Goal: Transaction & Acquisition: Purchase product/service

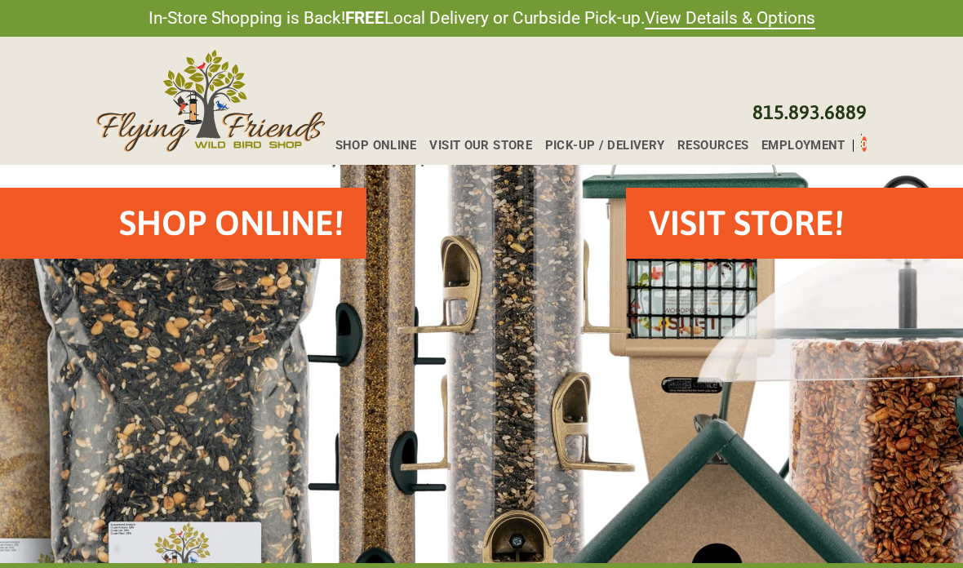
click at [284, 231] on h2 "Shop Online!" at bounding box center [231, 223] width 225 height 48
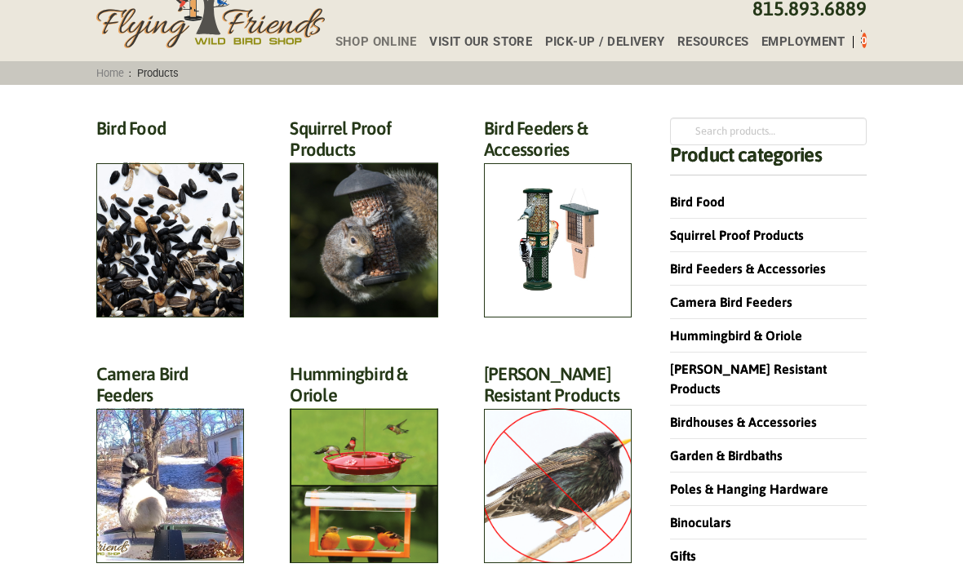
scroll to position [120, 0]
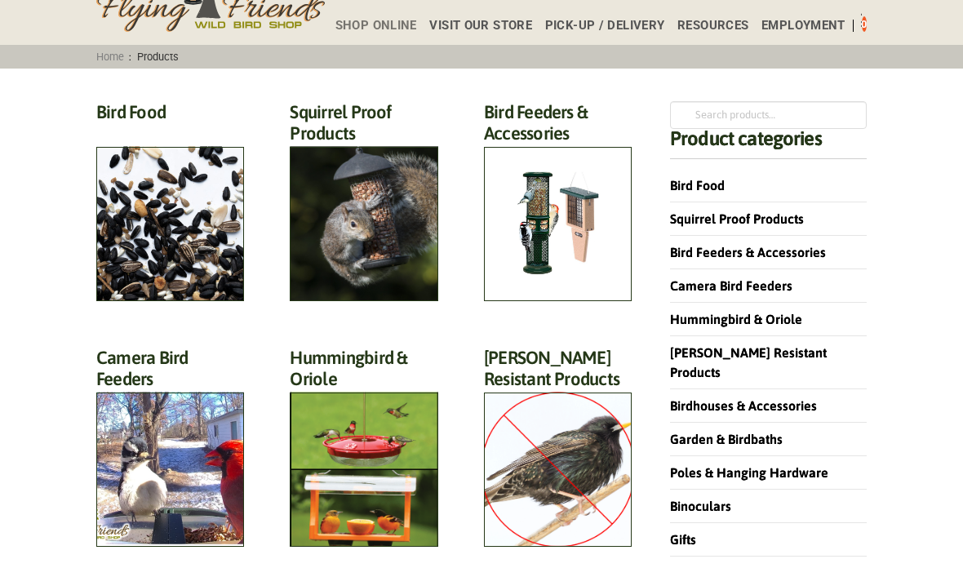
click at [189, 131] on h2 "Bird Food (70)" at bounding box center [170, 116] width 148 height 30
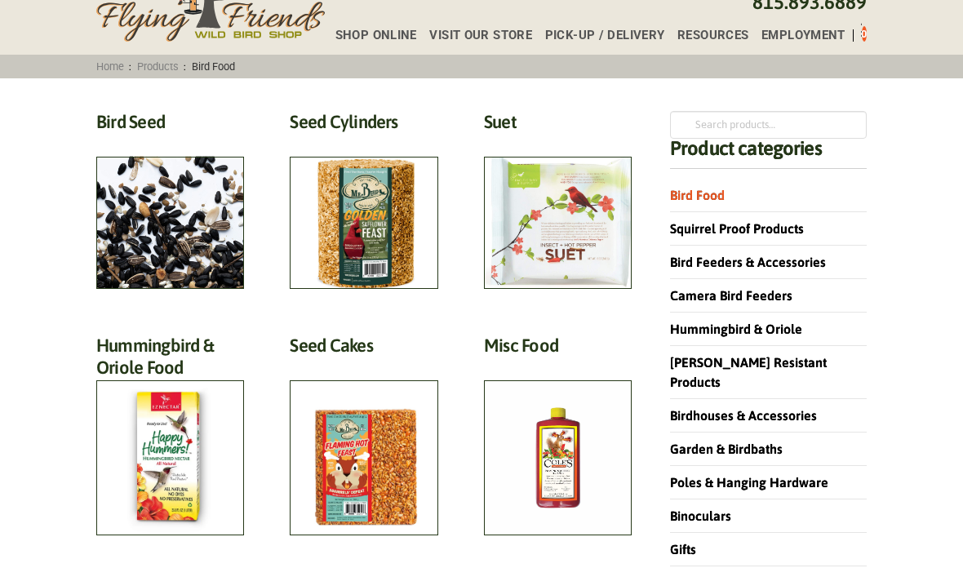
scroll to position [107, 0]
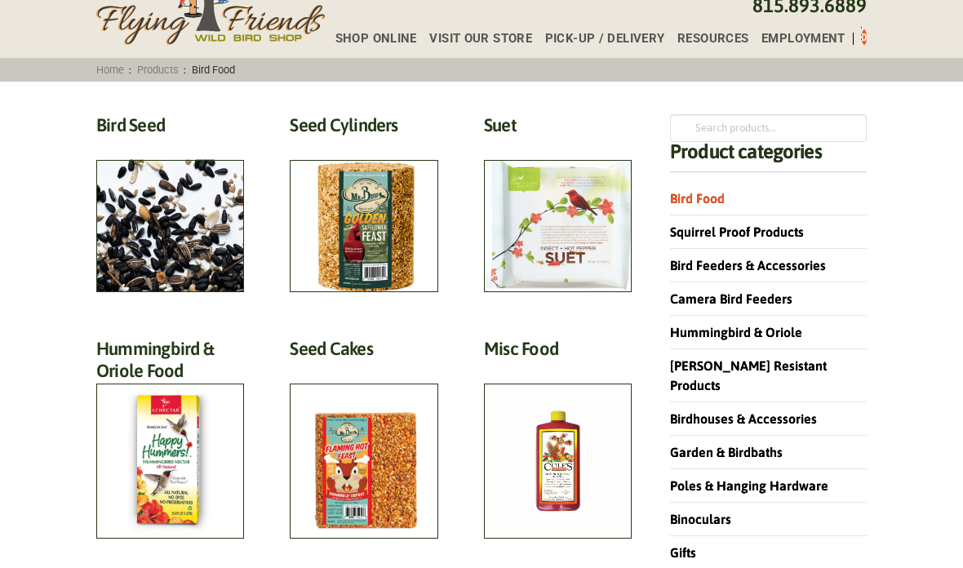
click at [174, 145] on h2 "Bird Seed (30)" at bounding box center [170, 129] width 148 height 30
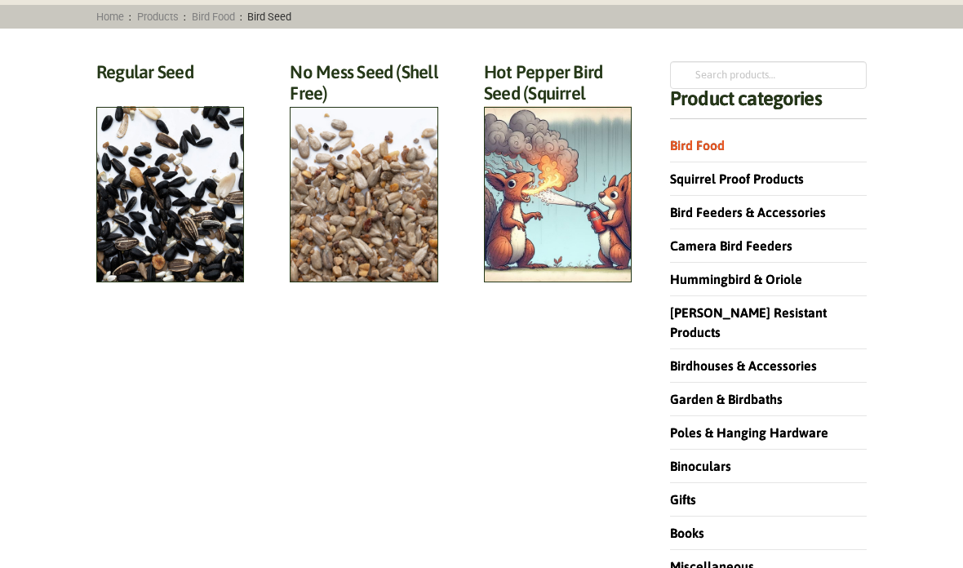
scroll to position [169, 0]
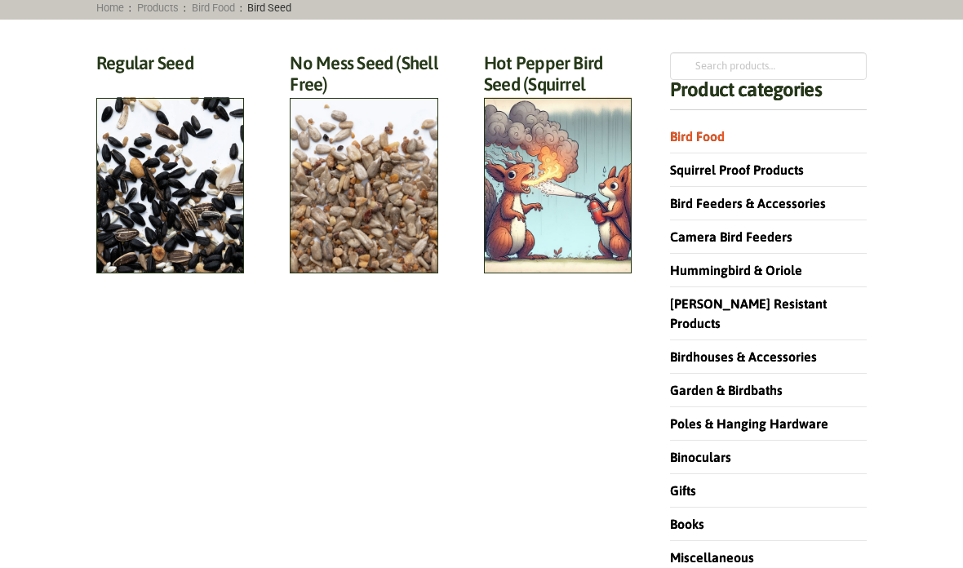
click at [144, 82] on h2 "Regular Seed (18)" at bounding box center [170, 67] width 148 height 30
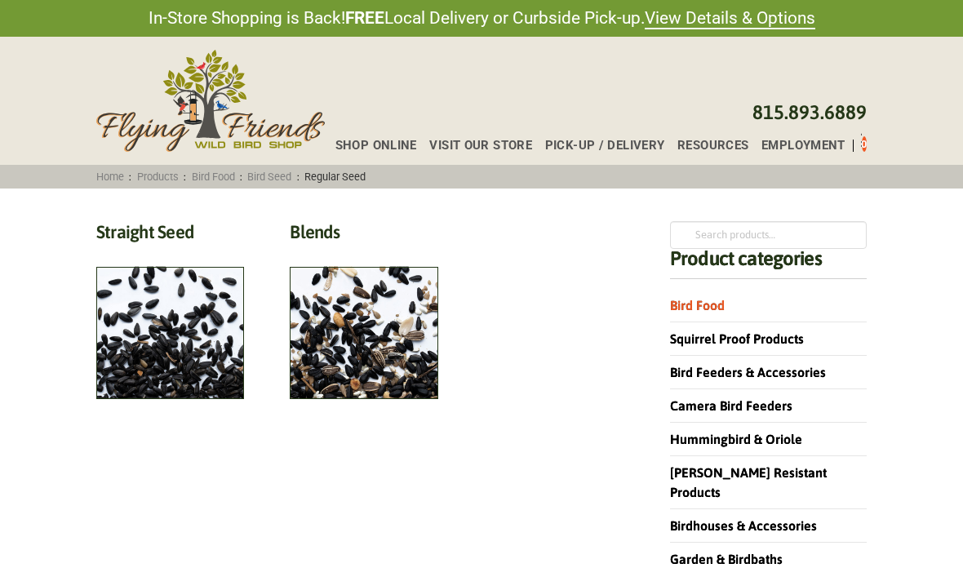
click at [180, 251] on h2 "Straight Seed (12)" at bounding box center [170, 236] width 148 height 30
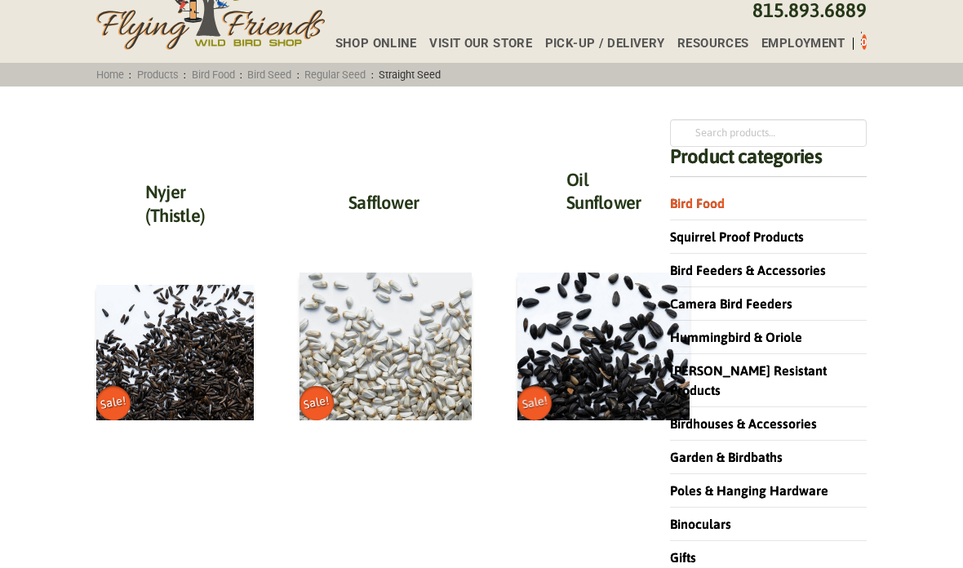
scroll to position [102, 0]
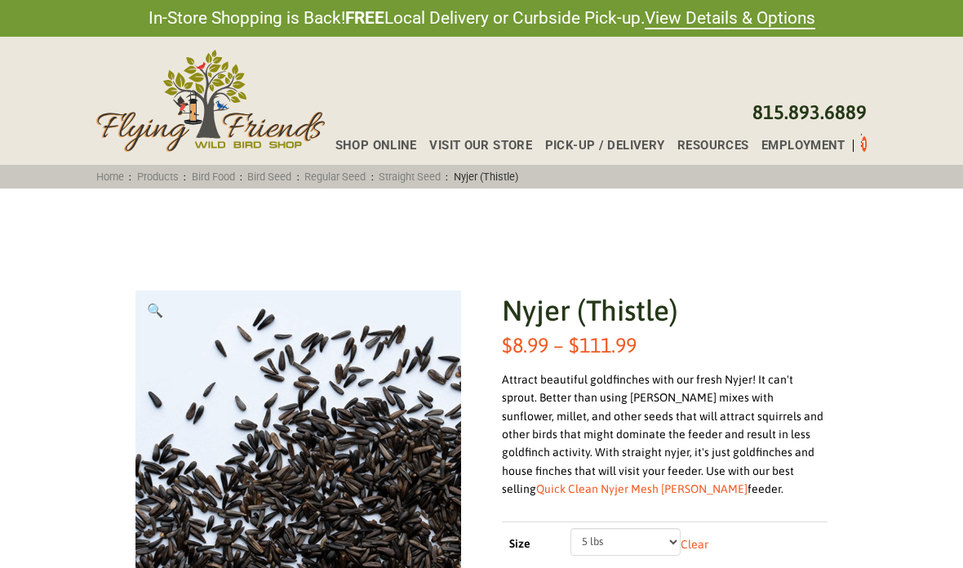
click at [170, 171] on link "Products" at bounding box center [157, 177] width 52 height 12
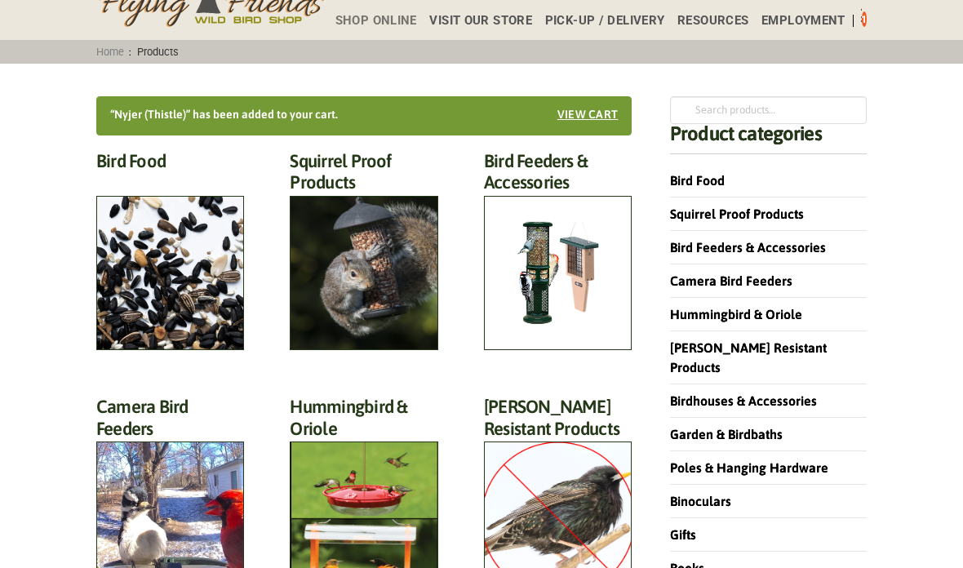
scroll to position [126, 0]
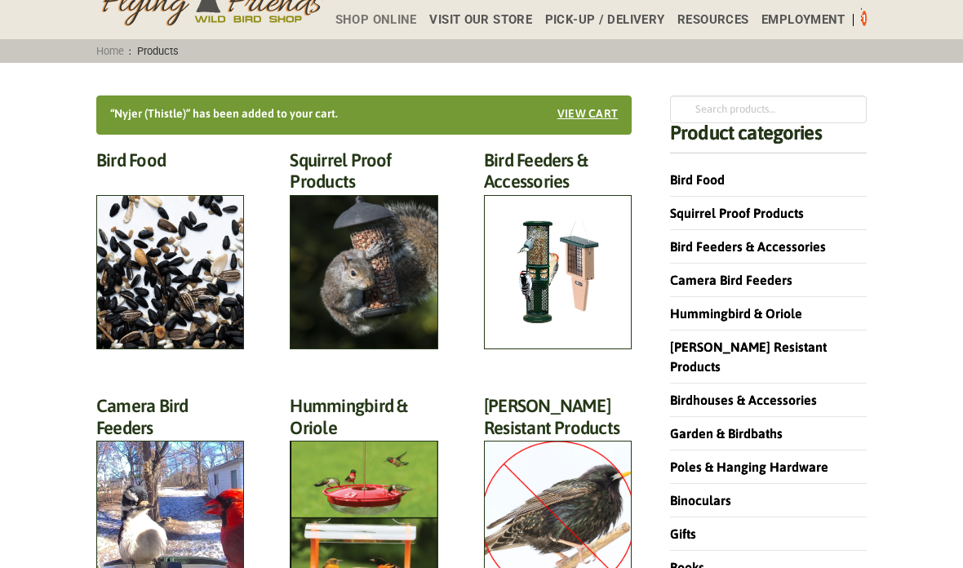
click at [583, 202] on h2 "Bird Feeders & Accessories (172)" at bounding box center [558, 175] width 148 height 52
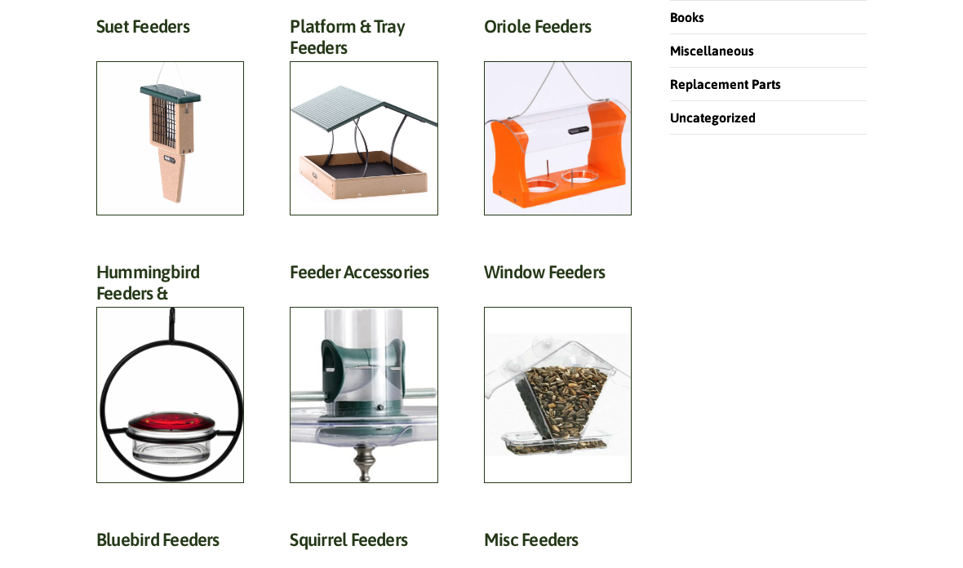
scroll to position [676, 0]
click at [589, 291] on h2 "Window Feeders (15)" at bounding box center [558, 276] width 148 height 30
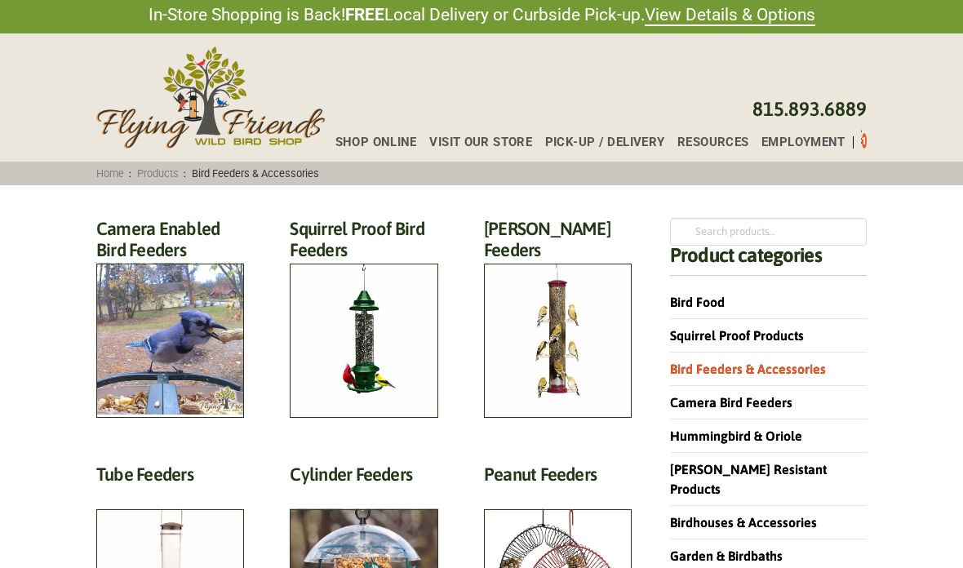
scroll to position [0, 0]
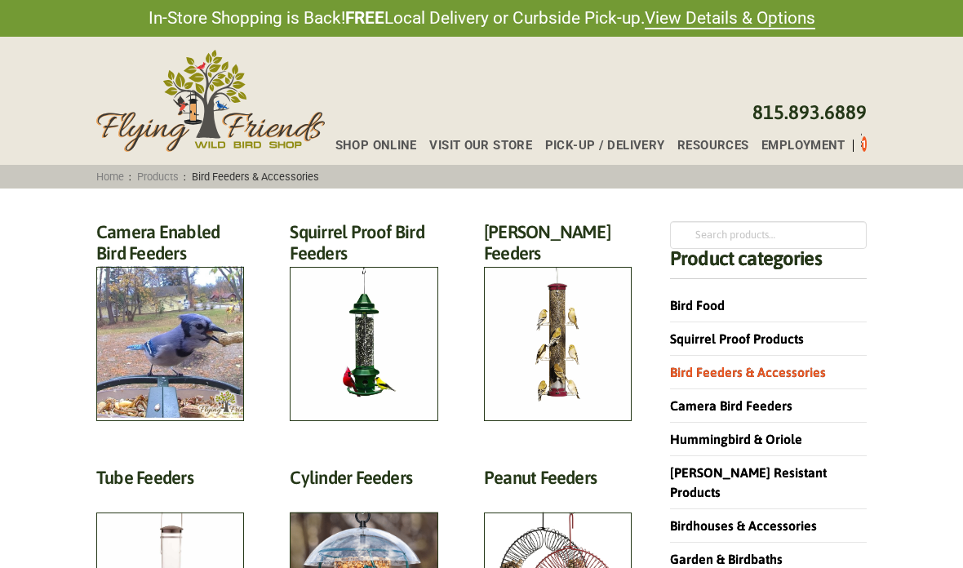
click at [738, 309] on li "Bird Food" at bounding box center [768, 305] width 197 height 33
click at [713, 311] on link "Bird Food" at bounding box center [697, 305] width 55 height 15
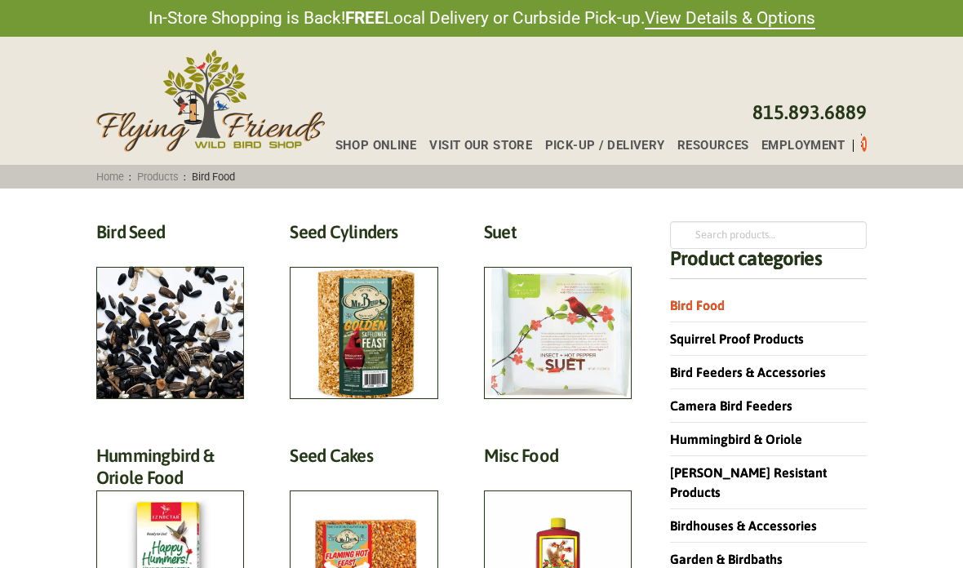
click at [385, 251] on h2 "Seed Cylinders (9)" at bounding box center [364, 236] width 148 height 30
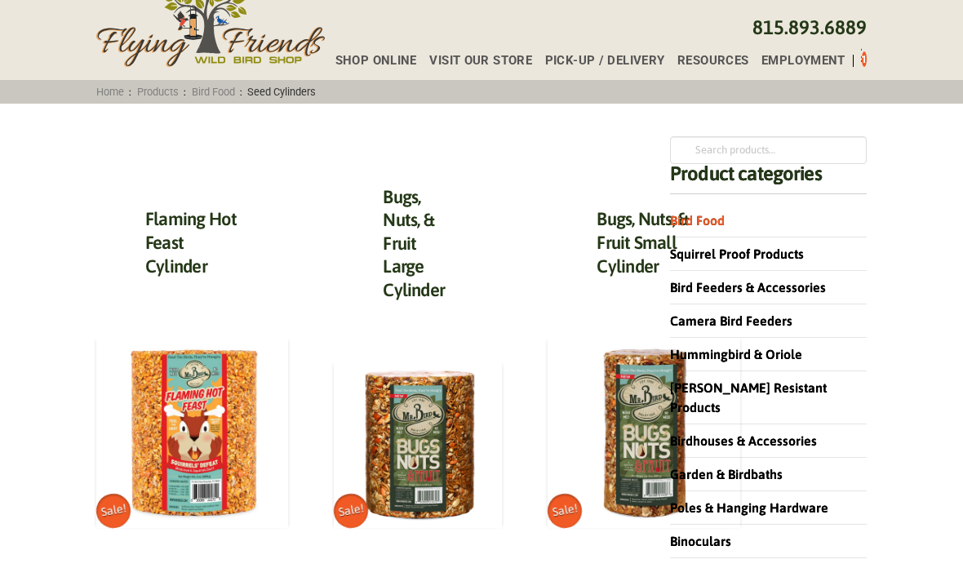
scroll to position [85, 0]
click at [210, 430] on img at bounding box center [192, 432] width 192 height 192
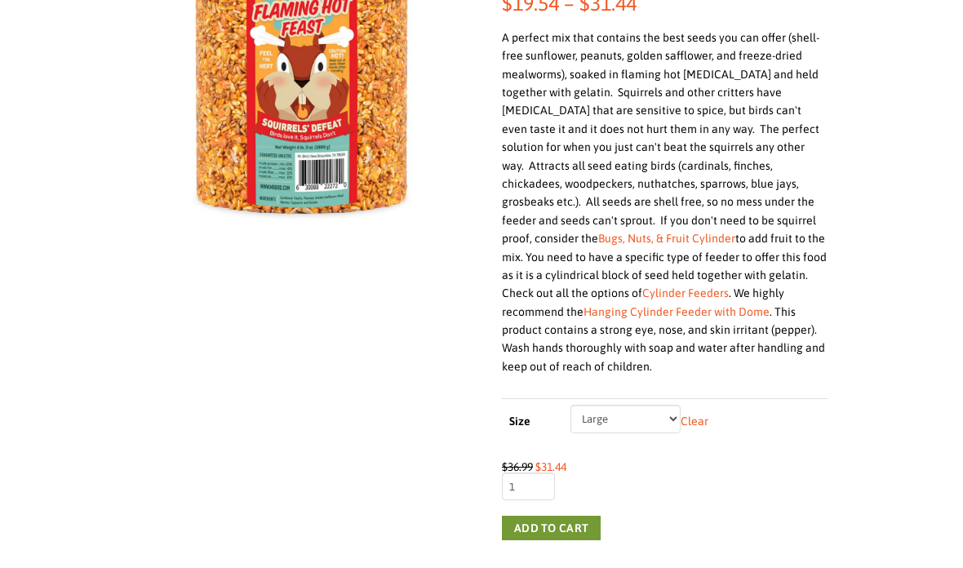
scroll to position [385, 0]
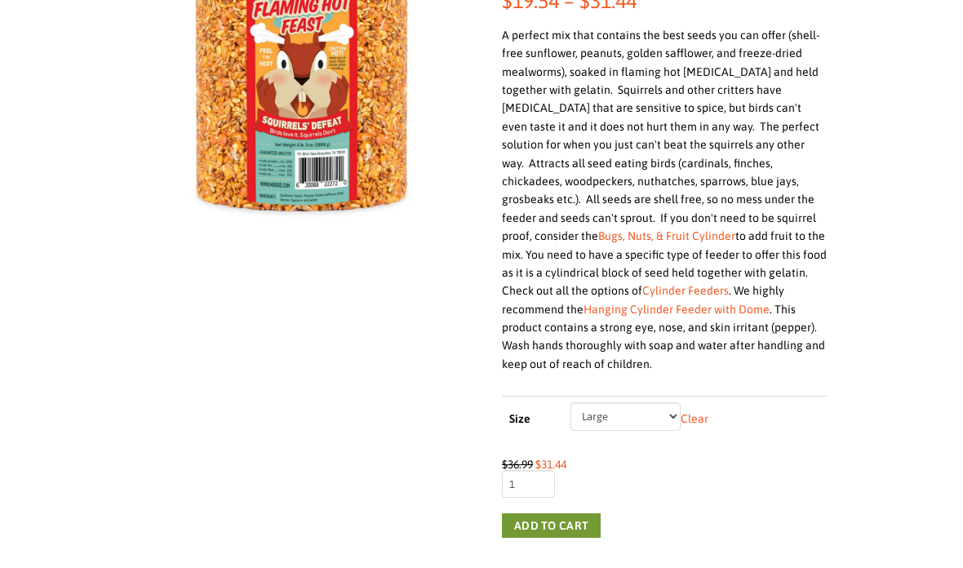
click at [669, 402] on select "Choose an option Small Large" at bounding box center [626, 416] width 110 height 28
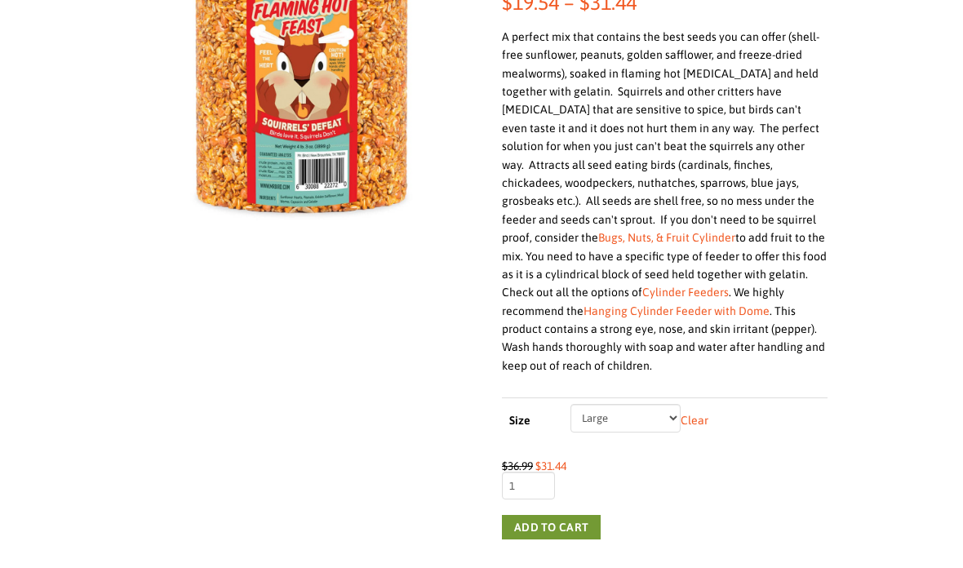
scroll to position [352, 0]
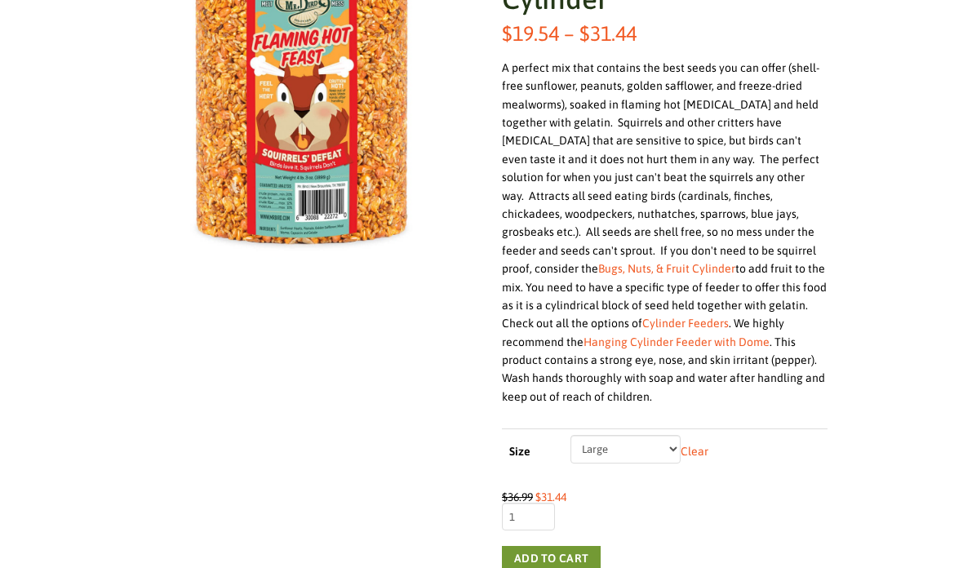
click at [736, 262] on link "Bugs, Nuts, & Fruit Cylinder" at bounding box center [666, 268] width 137 height 13
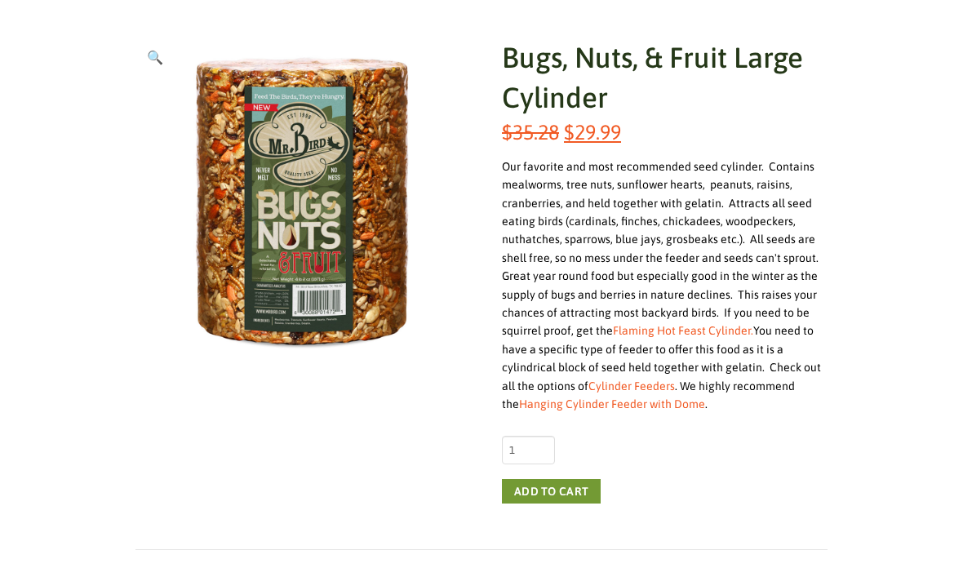
scroll to position [252, 0]
click at [580, 493] on button "Add to cart" at bounding box center [551, 492] width 99 height 24
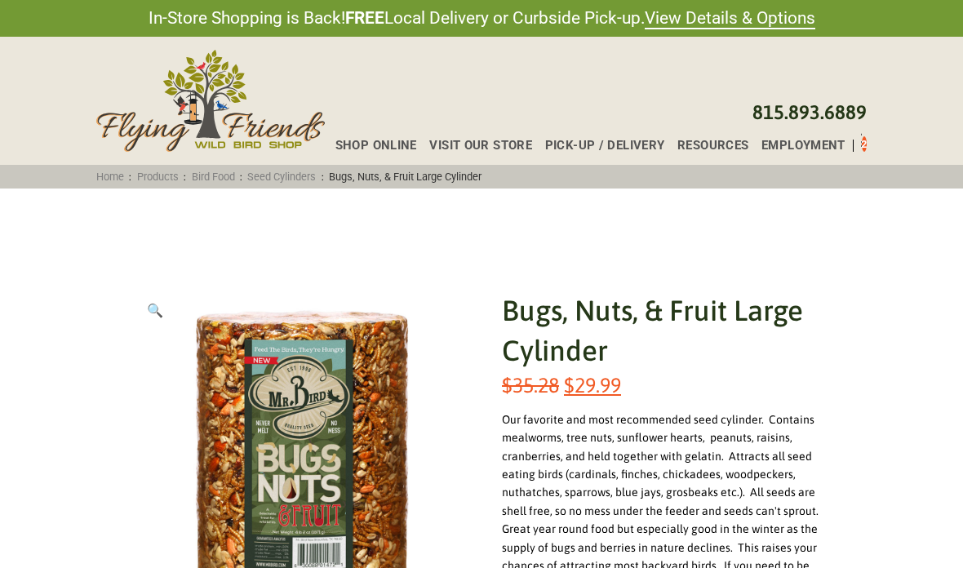
click at [861, 138] on icon "Toggle Off Canvas Content" at bounding box center [861, 142] width 20 height 20
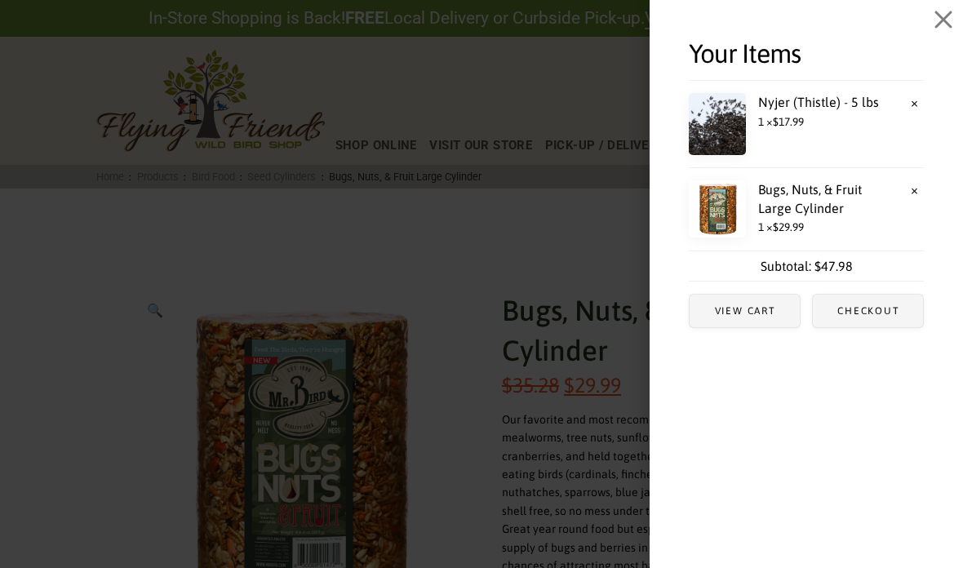
click at [886, 318] on span "Checkout" at bounding box center [868, 311] width 110 height 33
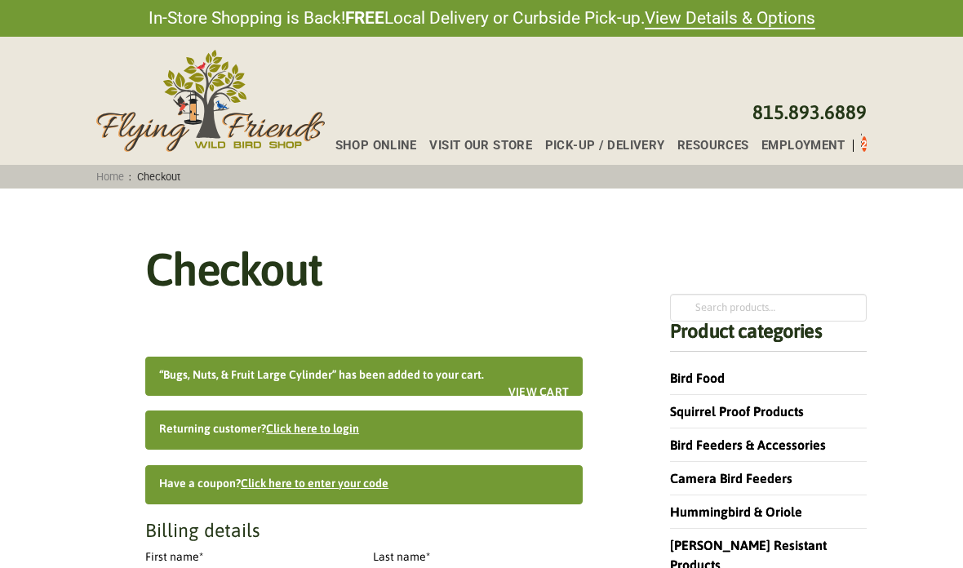
select select "IL"
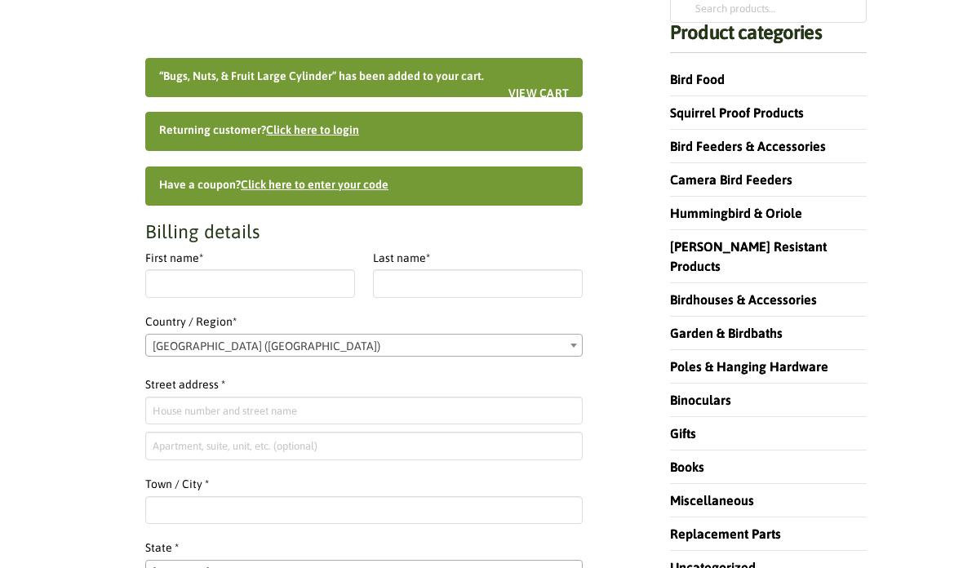
scroll to position [299, 0]
click at [206, 289] on input "First name *" at bounding box center [250, 283] width 210 height 28
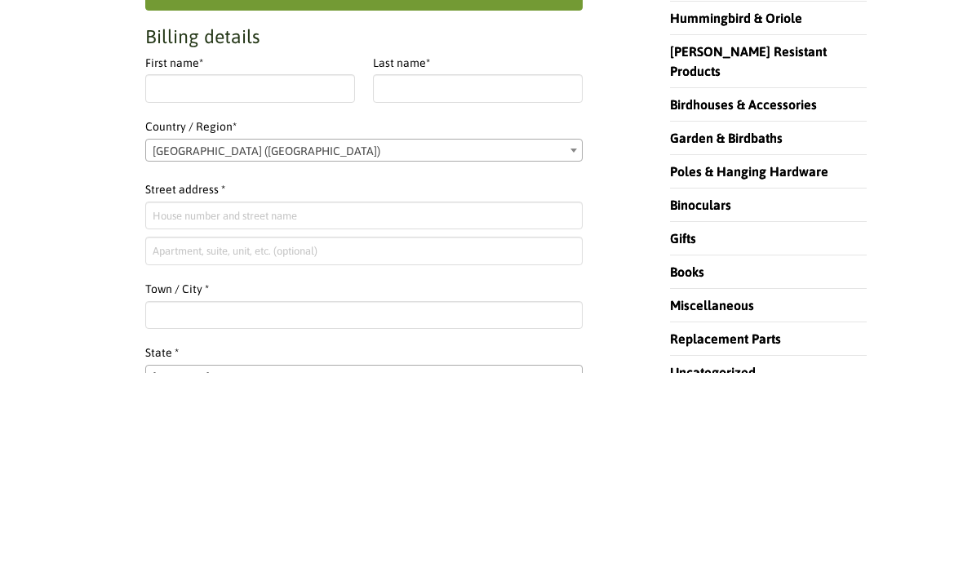
type input "Kathryn"
type input "Linville"
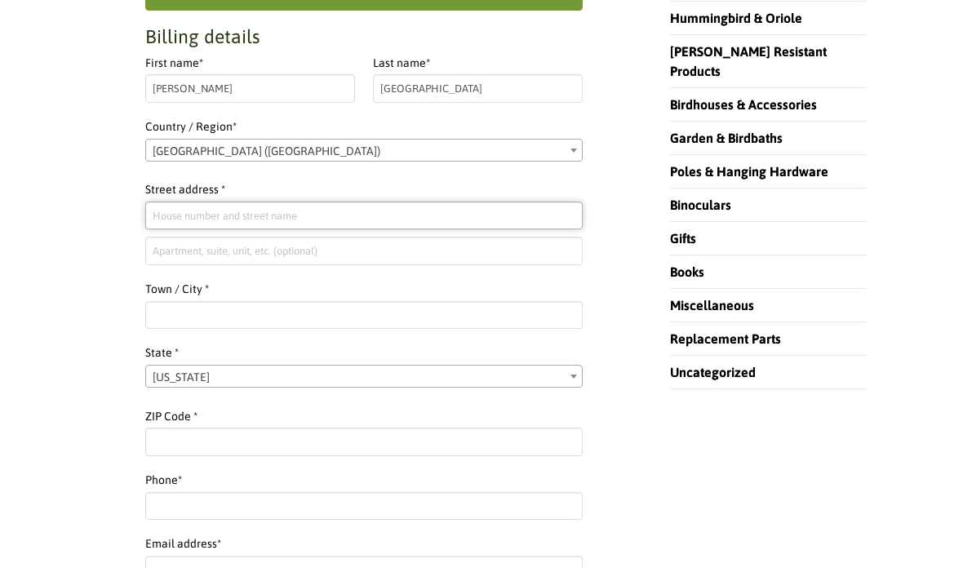
type input "724 Valencia Rd"
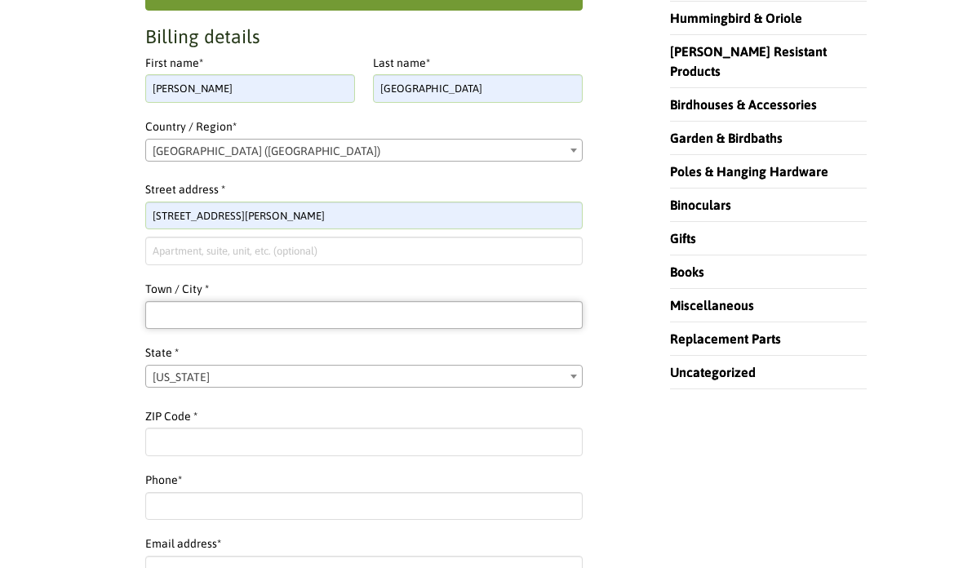
type input "Venice"
select select "FL"
type input "34285"
type input "13174183929"
type input "[EMAIL_ADDRESS][DOMAIN_NAME]"
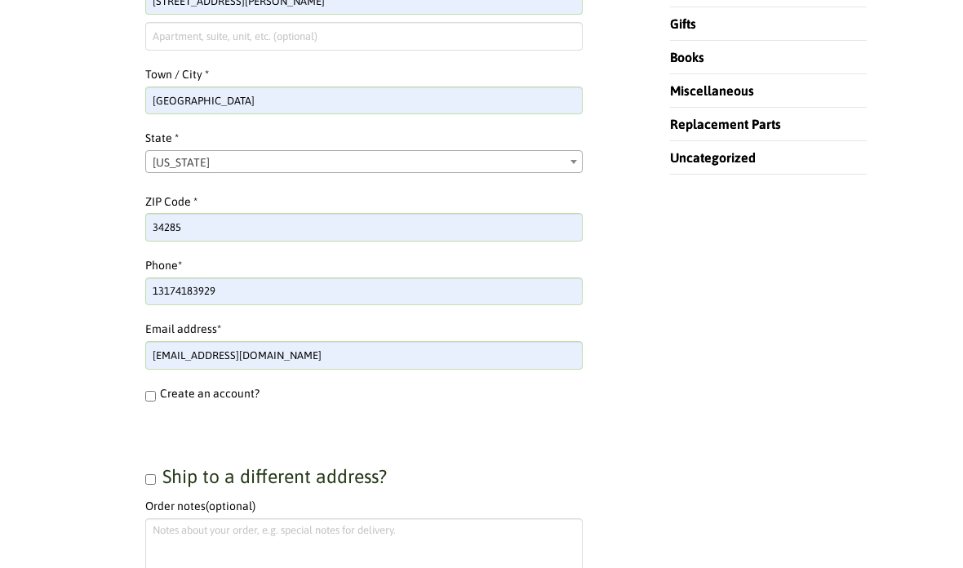
scroll to position [710, 0]
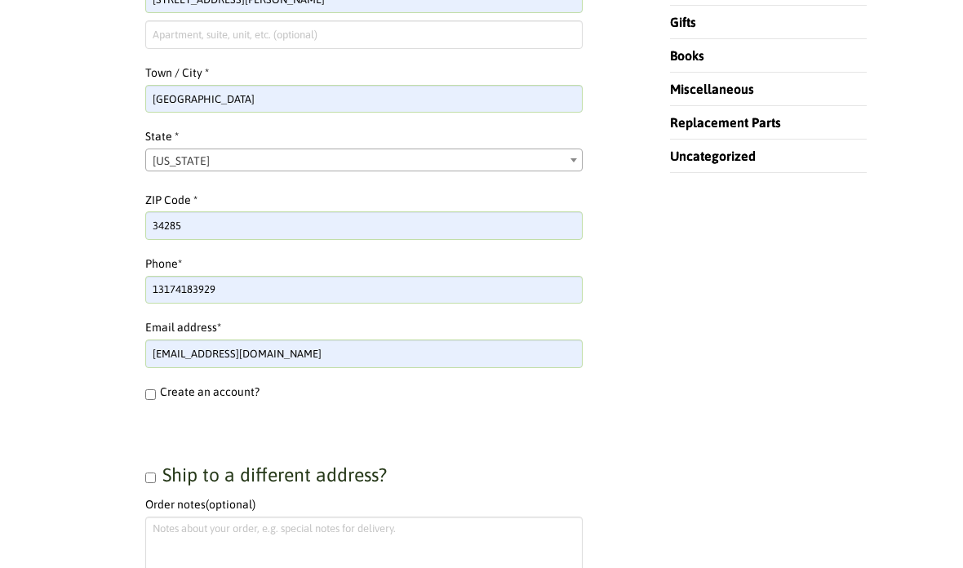
click at [156, 480] on input "Ship to a different address?" at bounding box center [150, 478] width 11 height 11
checkbox input "true"
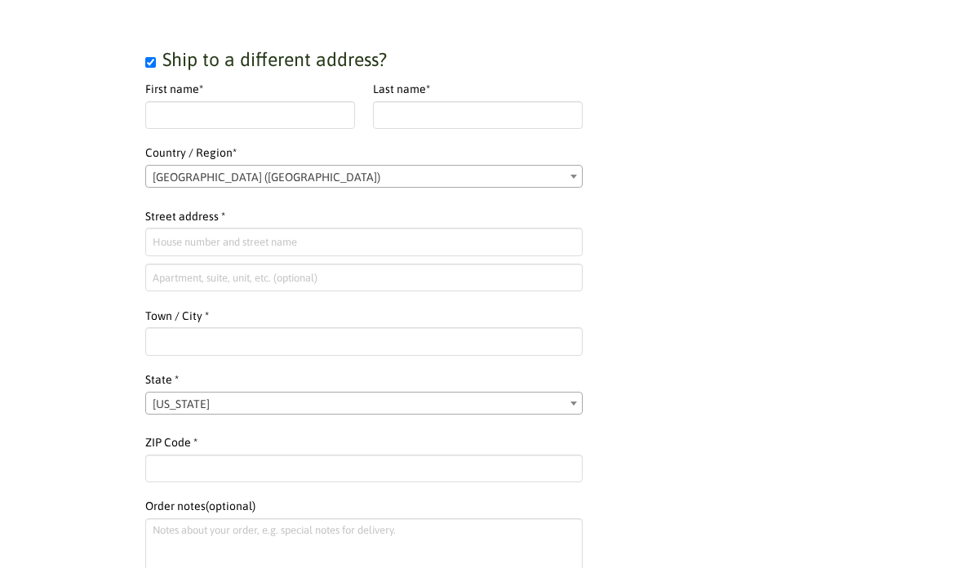
scroll to position [1127, 0]
click at [187, 121] on input "First name *" at bounding box center [250, 114] width 210 height 28
type input "Kat"
type input "linville"
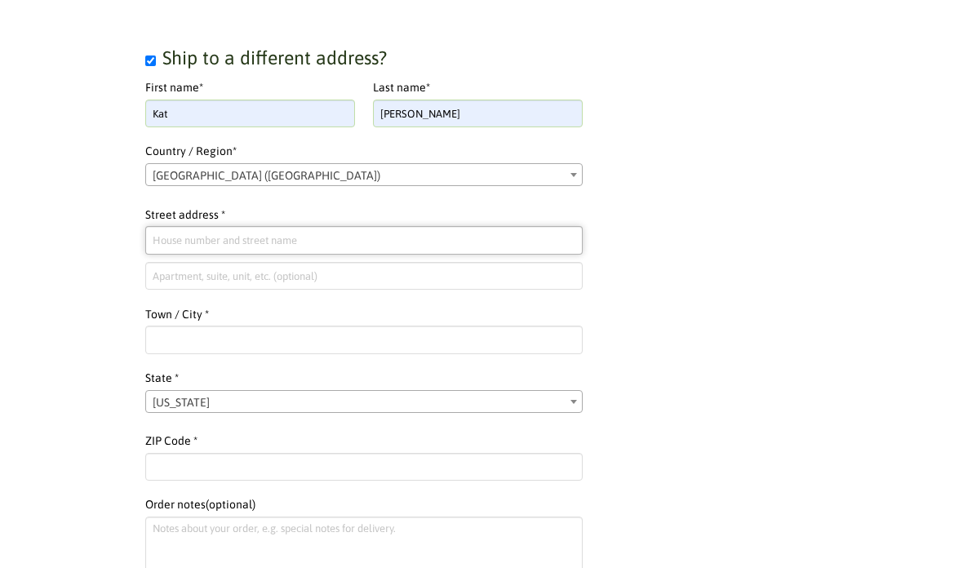
type input "[STREET_ADDRESS][PERSON_NAME]"
type input "Barrington"
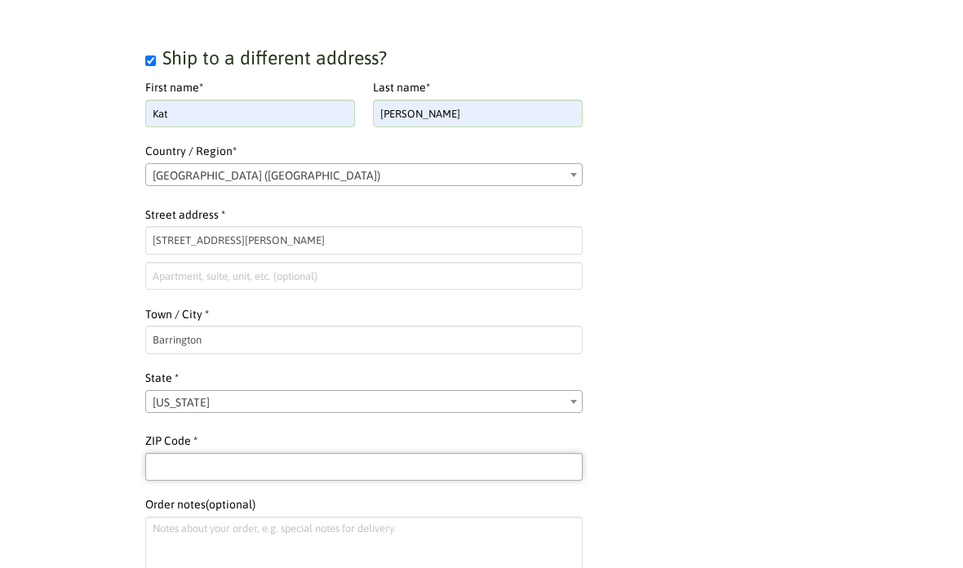
type input "60010"
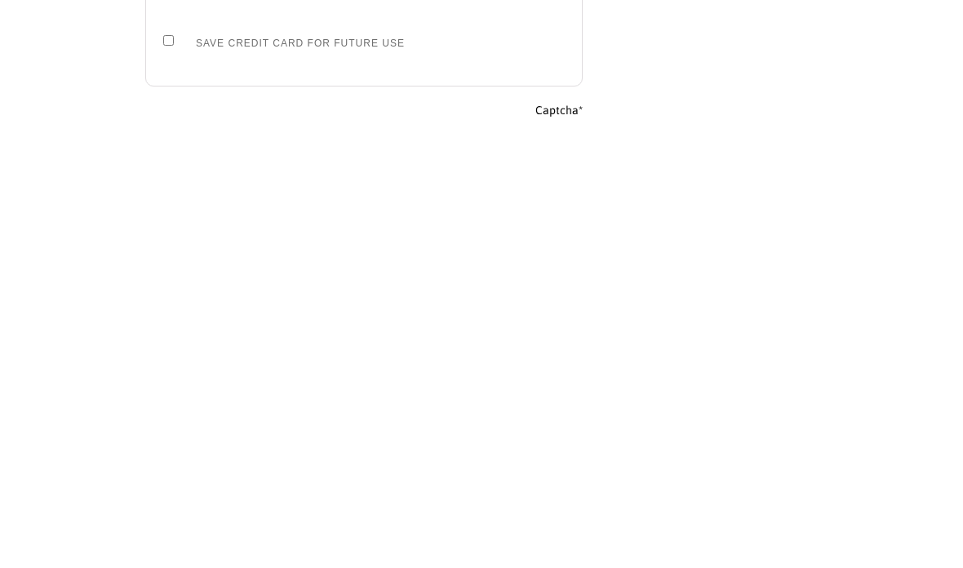
scroll to position [2267, 0]
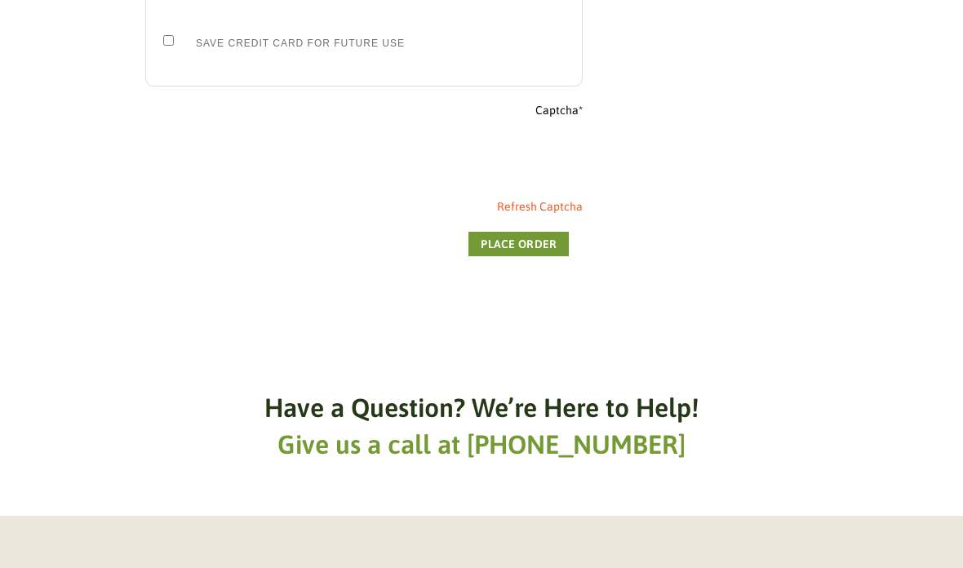
click at [540, 247] on button "Place order" at bounding box center [519, 244] width 100 height 24
